Goal: Information Seeking & Learning: Check status

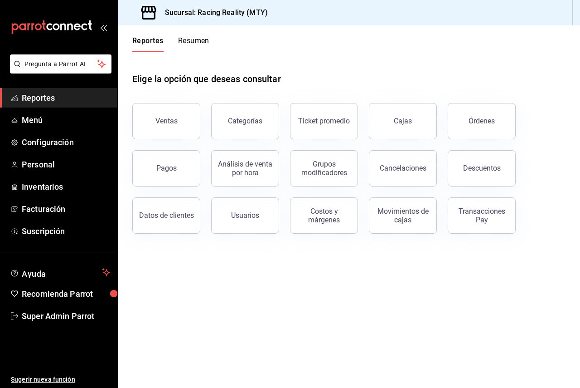
click at [406, 98] on div "Cajas" at bounding box center [397, 115] width 79 height 47
click at [411, 116] on button "Cajas" at bounding box center [403, 121] width 68 height 36
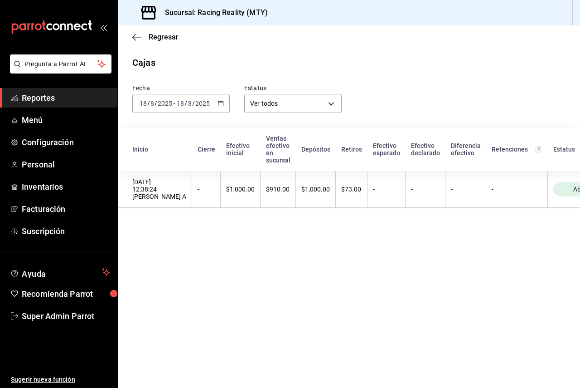
click at [193, 105] on span "/" at bounding box center [193, 103] width 3 height 7
click at [172, 152] on span "Ayer" at bounding box center [175, 151] width 70 height 10
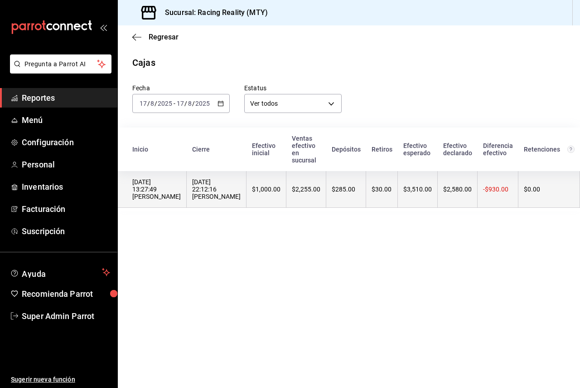
click at [257, 198] on th "$1,000.00" at bounding box center [267, 189] width 40 height 37
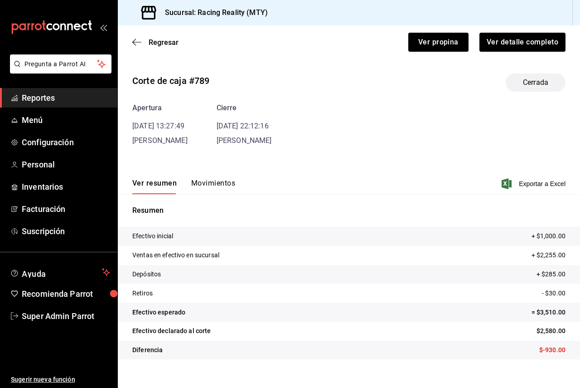
click at [217, 180] on button "Movimientos" at bounding box center [213, 186] width 44 height 15
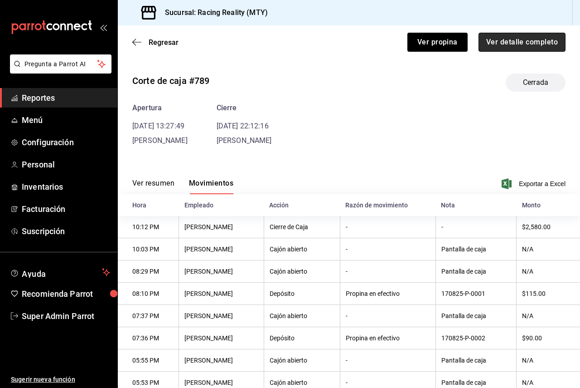
click at [490, 44] on button "Ver detalle completo" at bounding box center [522, 42] width 87 height 19
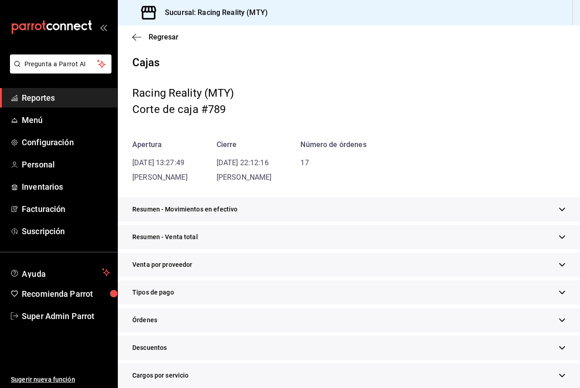
click at [176, 240] on span "Resumen - Venta total" at bounding box center [165, 237] width 66 height 10
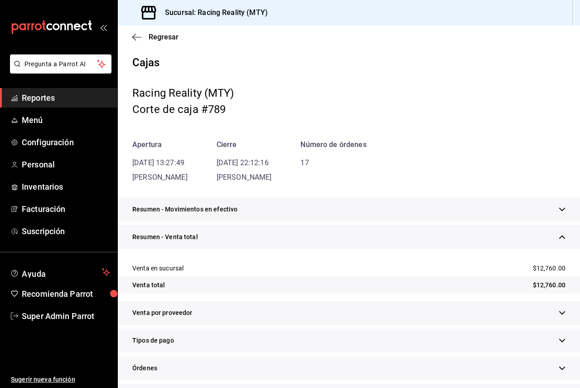
click at [176, 240] on span "Resumen - Venta total" at bounding box center [165, 237] width 66 height 10
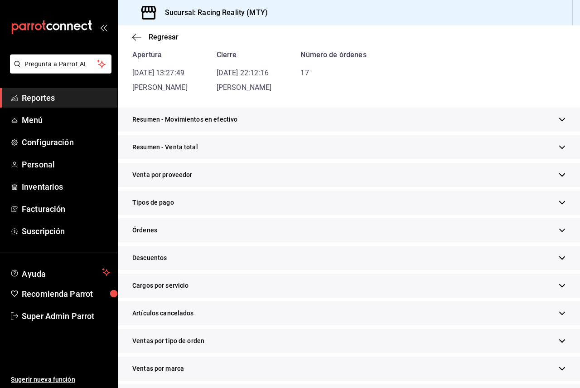
scroll to position [91, 0]
click at [192, 121] on span "Resumen - Movimientos en efectivo" at bounding box center [184, 119] width 105 height 10
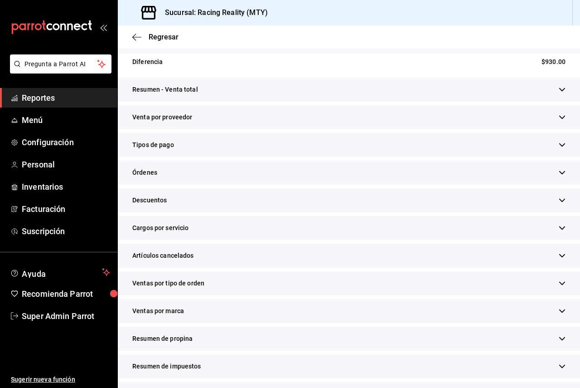
scroll to position [263, 0]
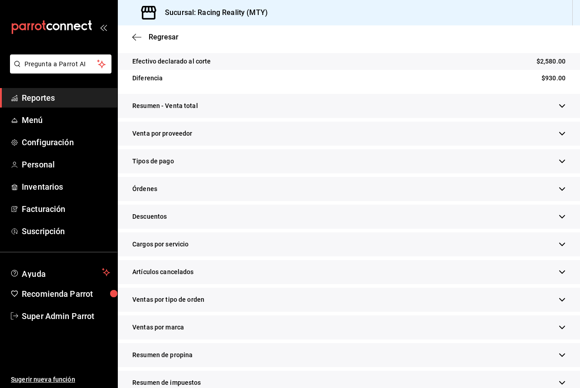
click at [253, 364] on div "Resumen de propina" at bounding box center [349, 355] width 462 height 24
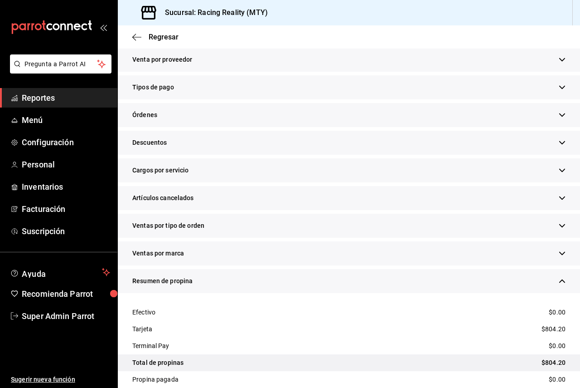
scroll to position [444, 0]
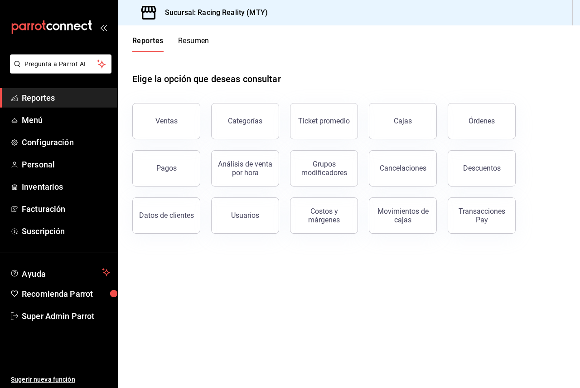
click at [482, 139] on div "Descuentos" at bounding box center [476, 162] width 79 height 47
click at [482, 132] on button "Órdenes" at bounding box center [482, 121] width 68 height 36
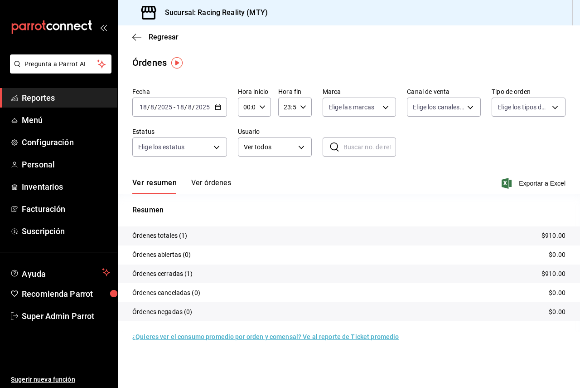
click at [215, 181] on button "Ver órdenes" at bounding box center [211, 185] width 40 height 15
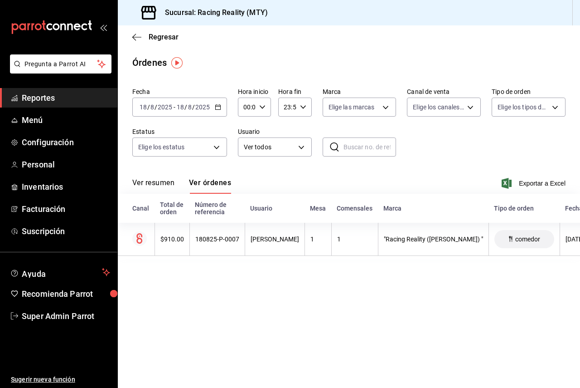
click at [338, 258] on table "Canal Total de orden Número de referencia Usuario Mesa Comensales Marca Tipo de…" at bounding box center [408, 227] width 580 height 66
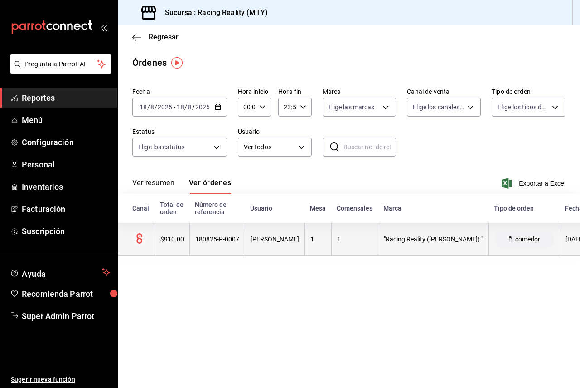
click at [331, 250] on th "1" at bounding box center [354, 239] width 47 height 33
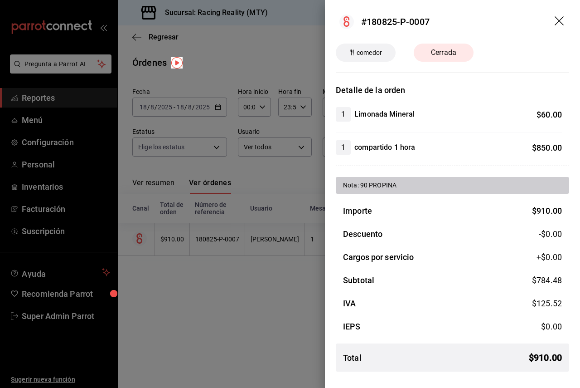
click at [274, 305] on div at bounding box center [290, 194] width 580 height 388
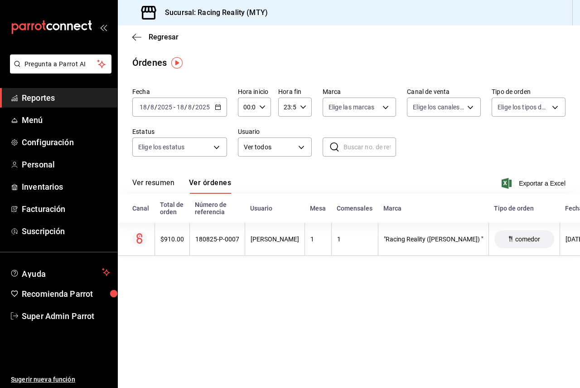
click at [184, 105] on input "18" at bounding box center [180, 106] width 8 height 7
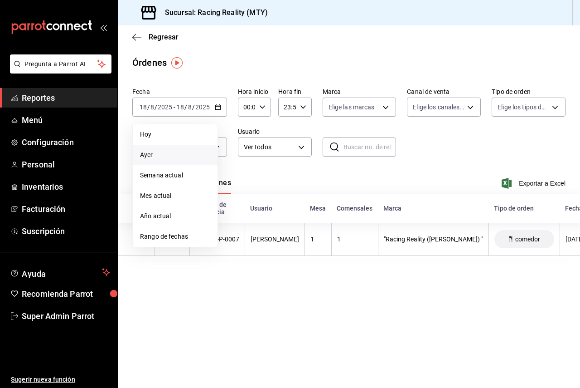
click at [175, 152] on span "Ayer" at bounding box center [175, 155] width 70 height 10
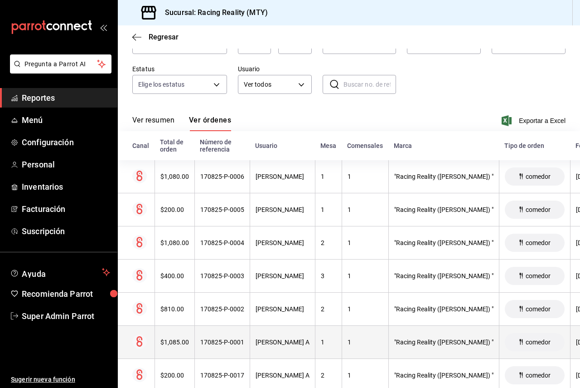
scroll to position [91, 0]
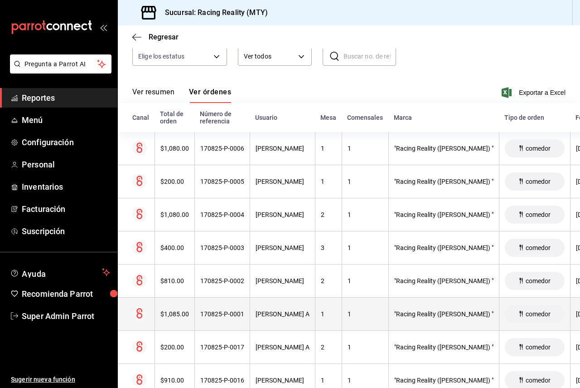
click at [270, 304] on th "[PERSON_NAME] A" at bounding box center [282, 313] width 65 height 33
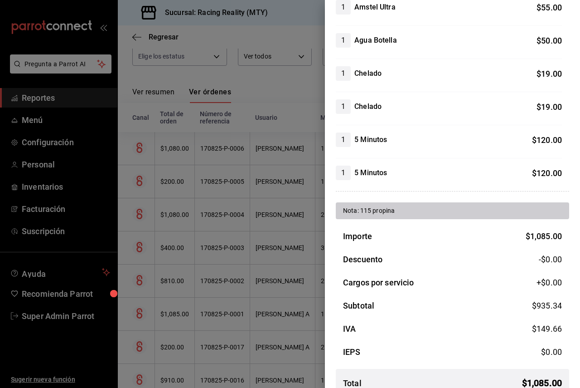
scroll to position [453, 0]
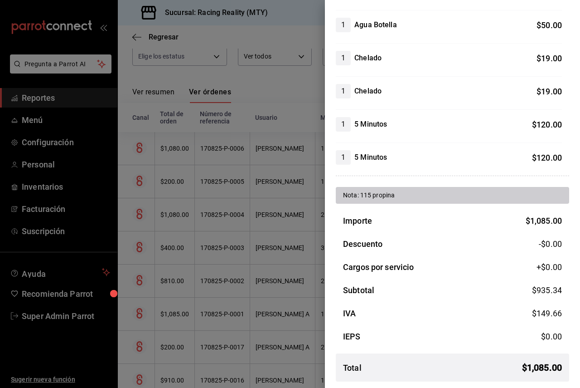
click at [207, 208] on div at bounding box center [290, 194] width 580 height 388
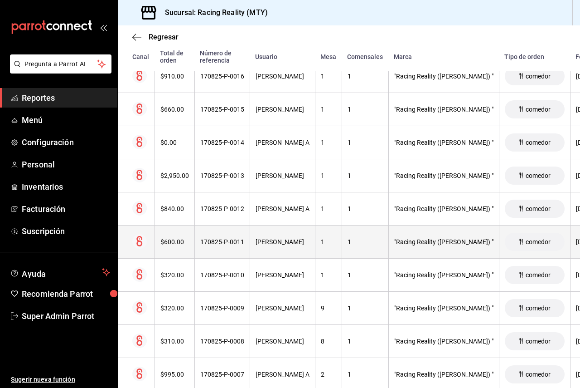
scroll to position [395, 0]
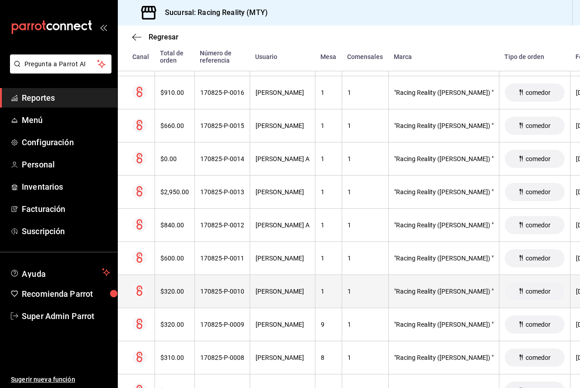
click at [365, 301] on th "1" at bounding box center [365, 291] width 47 height 33
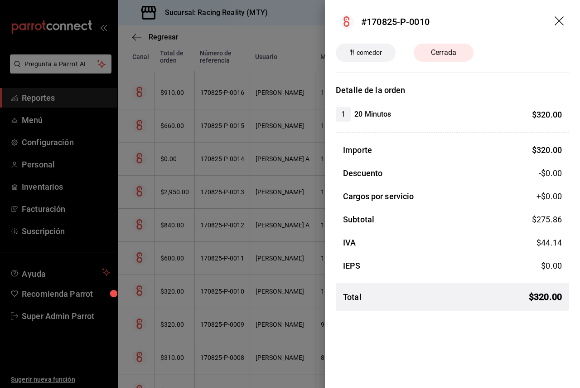
click at [235, 244] on div at bounding box center [290, 194] width 580 height 388
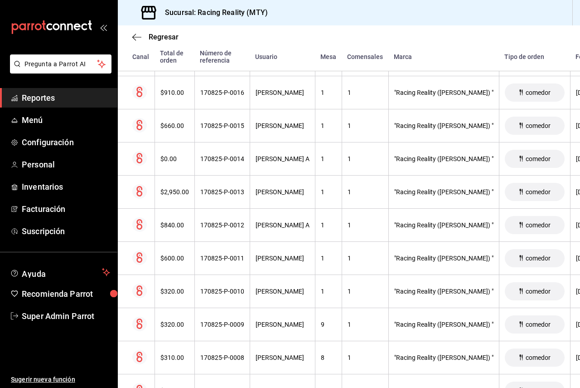
click at [134, 28] on div "Regresar" at bounding box center [349, 36] width 462 height 23
click at [133, 39] on icon "button" at bounding box center [136, 37] width 9 height 8
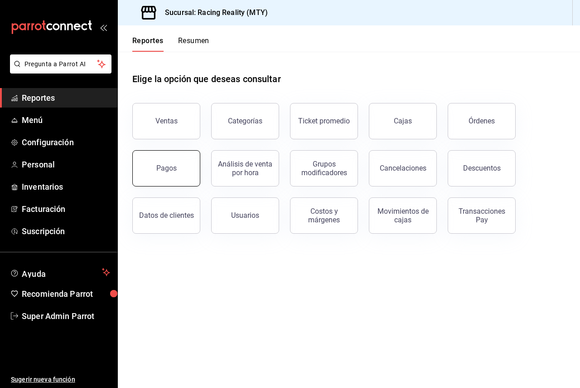
click at [200, 172] on div "Pagos" at bounding box center [161, 162] width 79 height 47
click at [192, 172] on button "Pagos" at bounding box center [166, 168] width 68 height 36
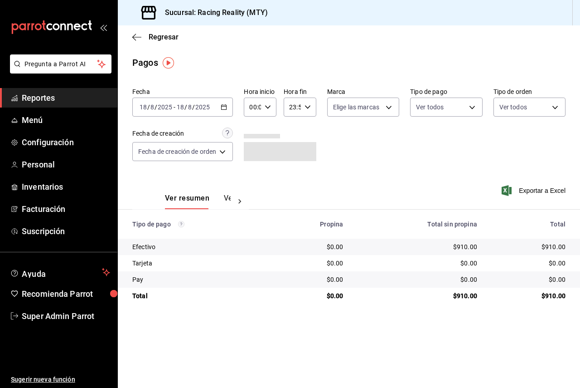
click at [192, 112] on div "[DATE] [DATE] - [DATE] [DATE]" at bounding box center [182, 106] width 101 height 19
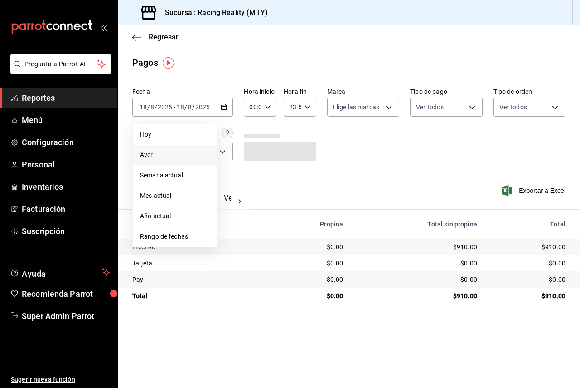
click at [184, 156] on span "Ayer" at bounding box center [175, 155] width 70 height 10
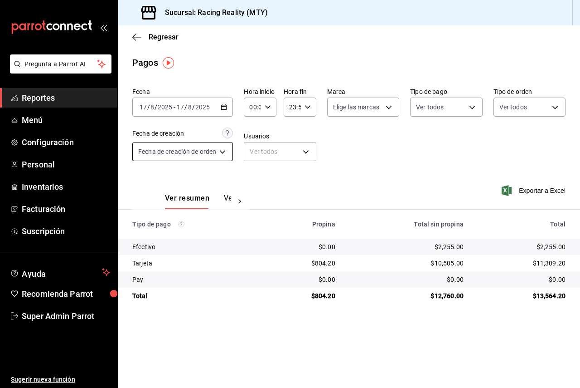
click at [184, 156] on body "Pregunta a Parrot AI Reportes Menú Configuración Personal Inventarios Facturaci…" at bounding box center [290, 194] width 580 height 388
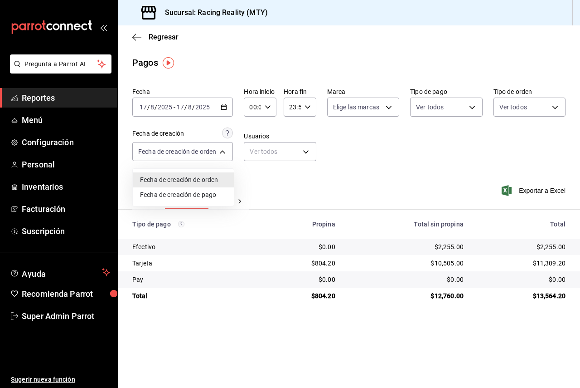
click at [261, 157] on div at bounding box center [290, 194] width 580 height 388
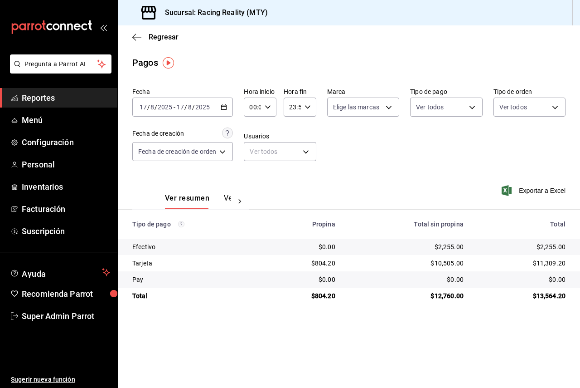
click at [226, 195] on button "Ver pagos" at bounding box center [241, 201] width 34 height 15
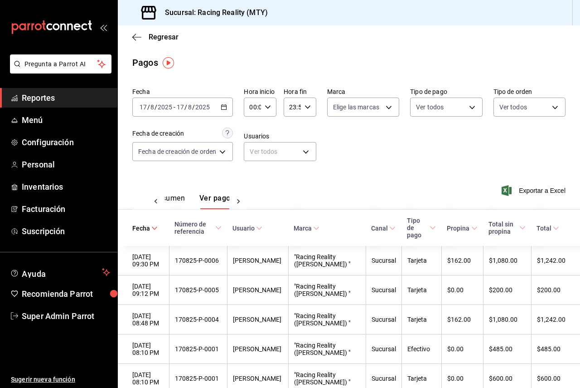
scroll to position [0, 27]
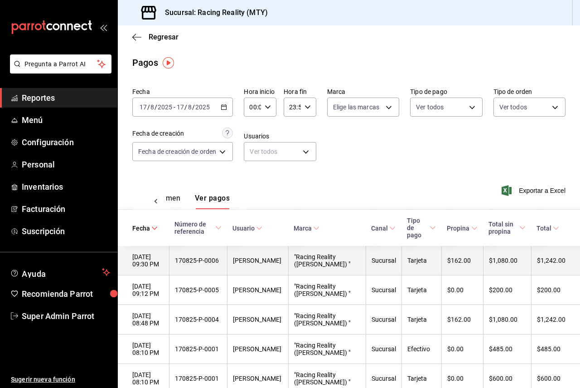
click at [260, 246] on th "[PERSON_NAME]" at bounding box center [257, 260] width 61 height 29
click at [267, 253] on th "[PERSON_NAME]" at bounding box center [257, 260] width 61 height 29
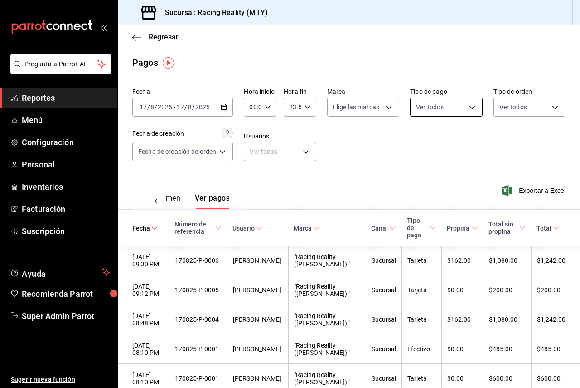
click at [440, 111] on body "Pregunta a Parrot AI Reportes Menú Configuración Personal Inventarios Facturaci…" at bounding box center [290, 194] width 580 height 388
click at [418, 171] on input "checkbox" at bounding box center [418, 173] width 8 height 8
checkbox input "true"
type input "d3a07161-e072-4dd3-87ee-2587c4430c9a"
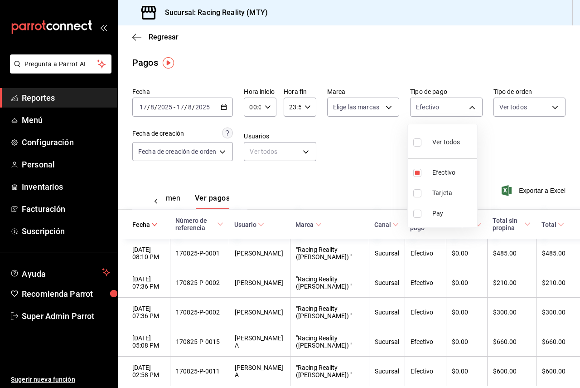
click at [355, 173] on div at bounding box center [290, 194] width 580 height 388
click at [165, 193] on div "Ver resumen Ver pagos" at bounding box center [189, 196] width 115 height 26
click at [170, 197] on button "Ver resumen" at bounding box center [159, 201] width 42 height 15
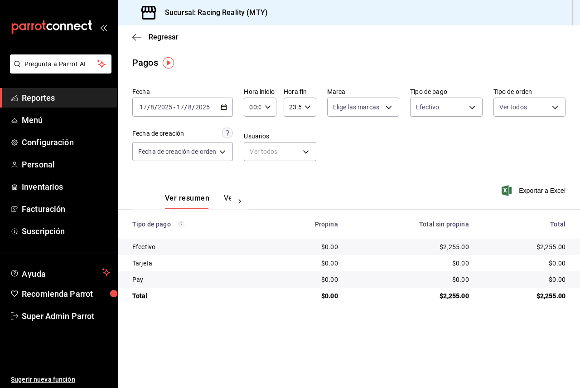
click at [229, 202] on button "Ver pagos" at bounding box center [241, 201] width 34 height 15
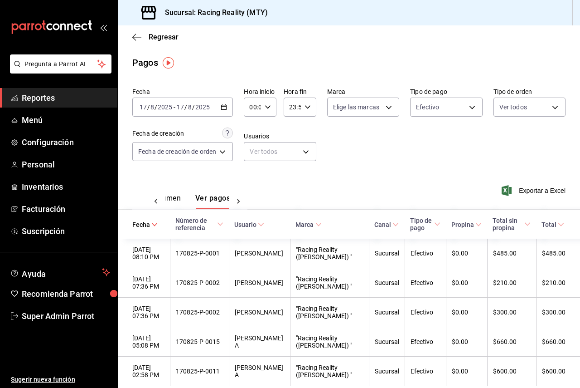
scroll to position [0, 27]
click at [214, 103] on div "[DATE] [DATE] - [DATE] [DATE]" at bounding box center [182, 106] width 101 height 19
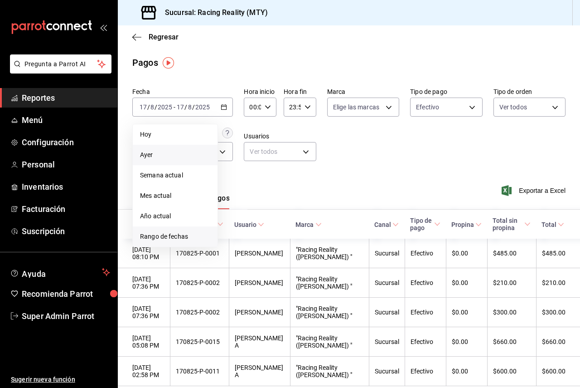
click at [197, 234] on span "Rango de fechas" at bounding box center [175, 237] width 70 height 10
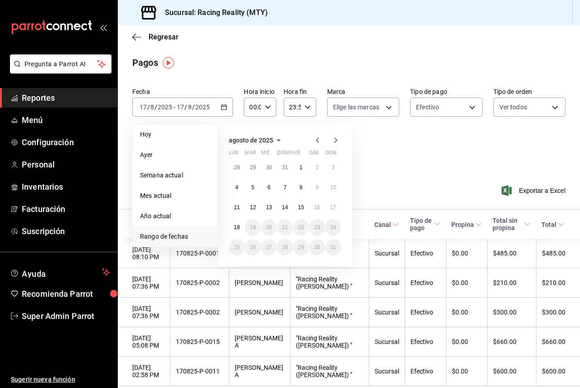
click at [321, 143] on icon "button" at bounding box center [317, 140] width 11 height 11
click at [273, 247] on button "30" at bounding box center [269, 247] width 16 height 16
